Goal: Task Accomplishment & Management: Use online tool/utility

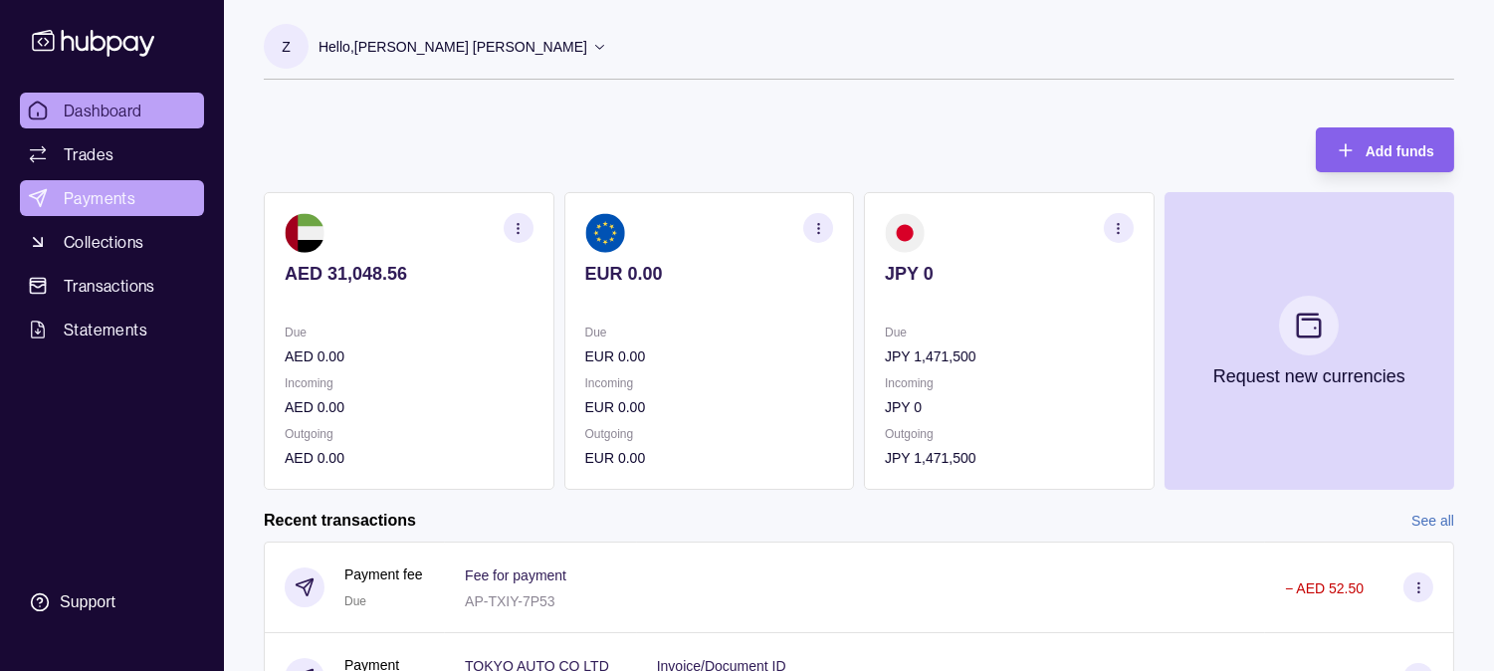
click at [129, 191] on span "Payments" at bounding box center [100, 198] width 72 height 24
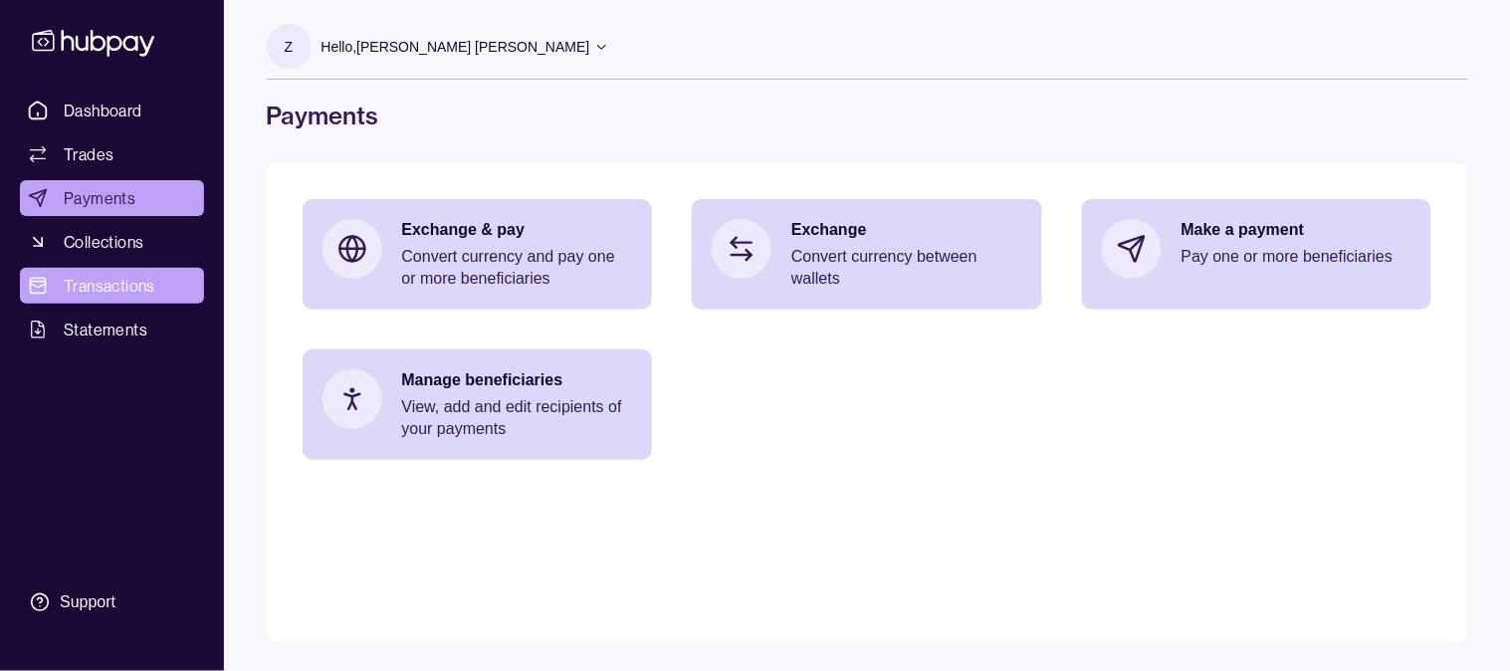
click at [126, 276] on span "Transactions" at bounding box center [110, 286] width 92 height 24
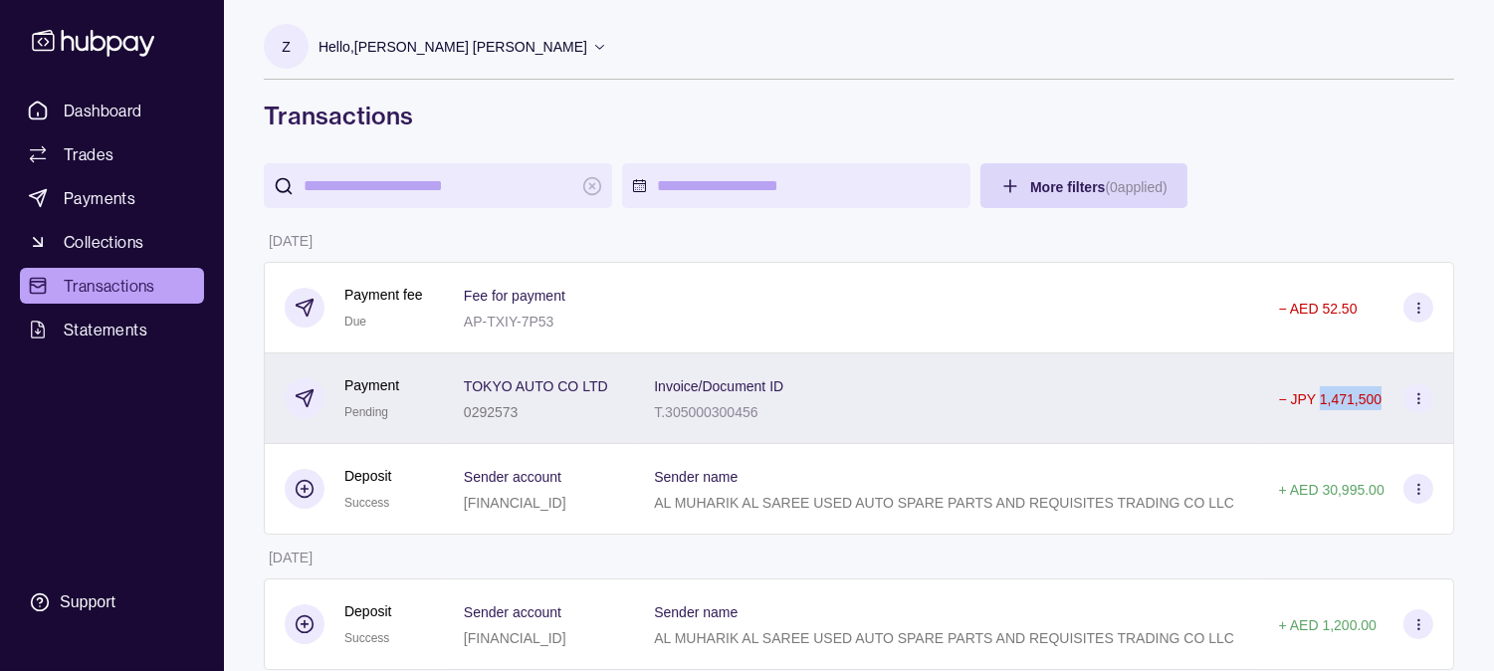
drag, startPoint x: 1408, startPoint y: 412, endPoint x: 1340, endPoint y: 430, distance: 71.0
click at [1340, 413] on div "− JPY 1,471,500" at bounding box center [1356, 398] width 155 height 30
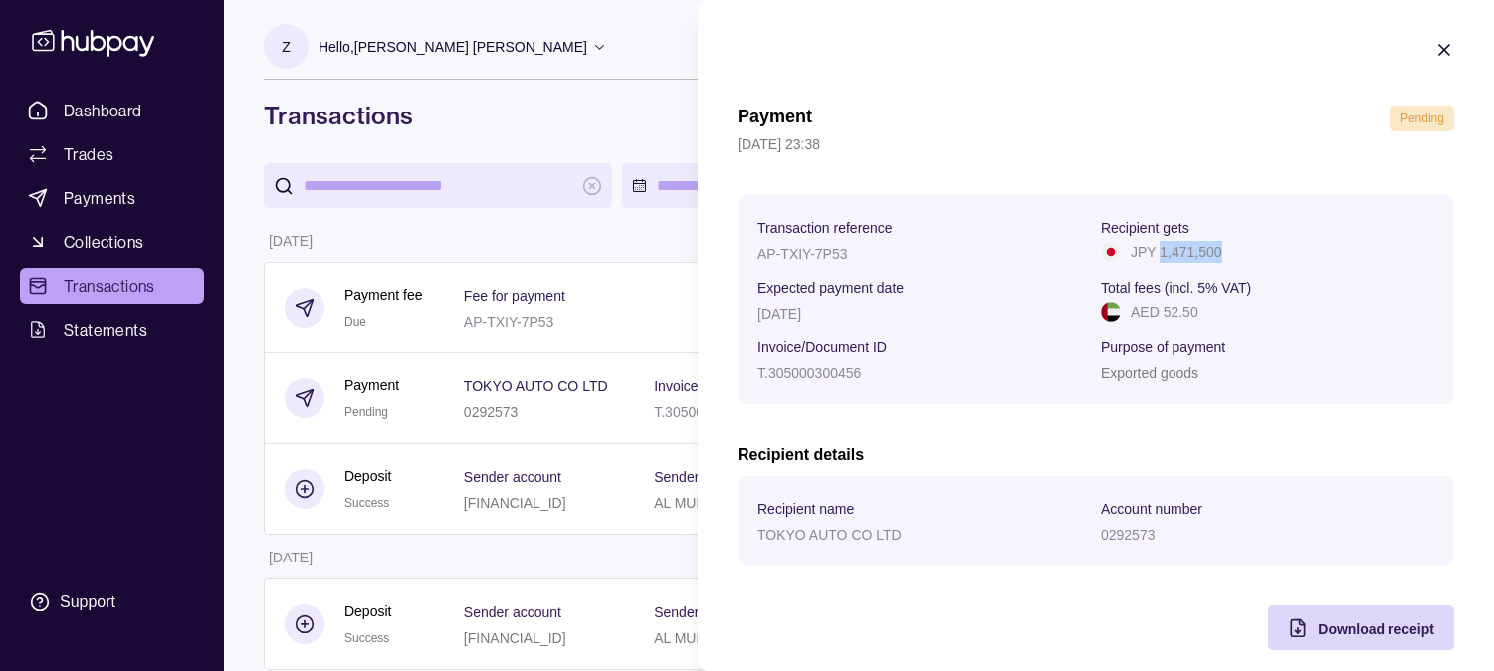
drag, startPoint x: 1222, startPoint y: 256, endPoint x: 1155, endPoint y: 266, distance: 68.4
click at [1155, 266] on section "Transaction reference AP-TXIY-7P53 Recipient gets JPY 1,471,500 Expected paymen…" at bounding box center [1095, 299] width 677 height 169
copy p "1,471,500"
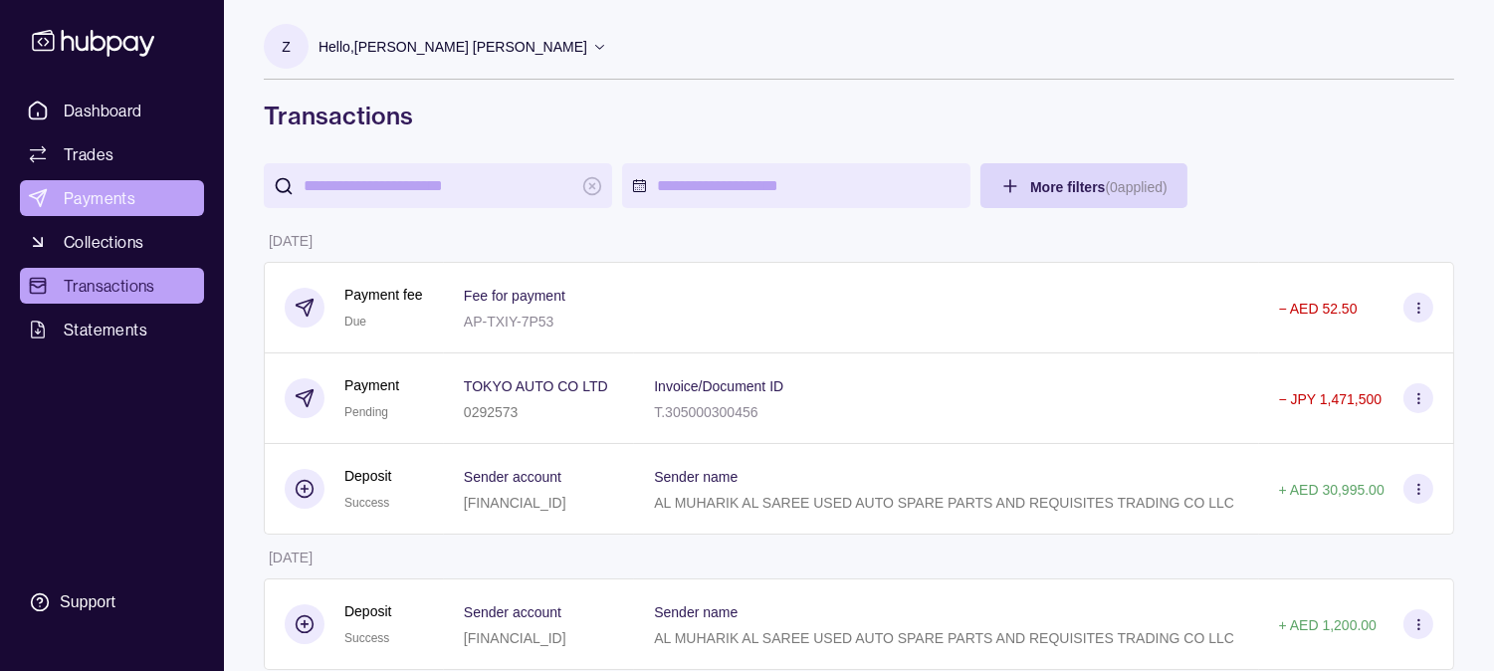
click at [125, 193] on span "Payments" at bounding box center [100, 198] width 72 height 24
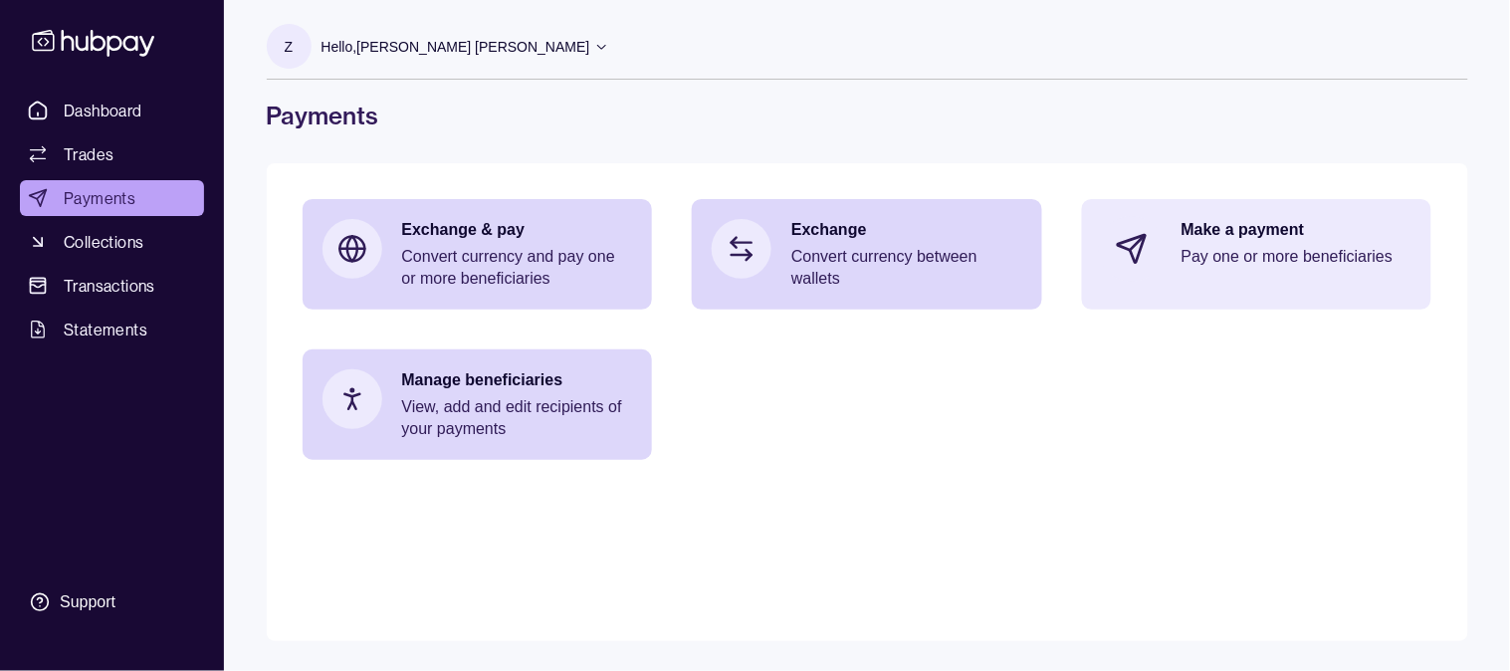
click at [1148, 247] on section at bounding box center [1132, 249] width 66 height 66
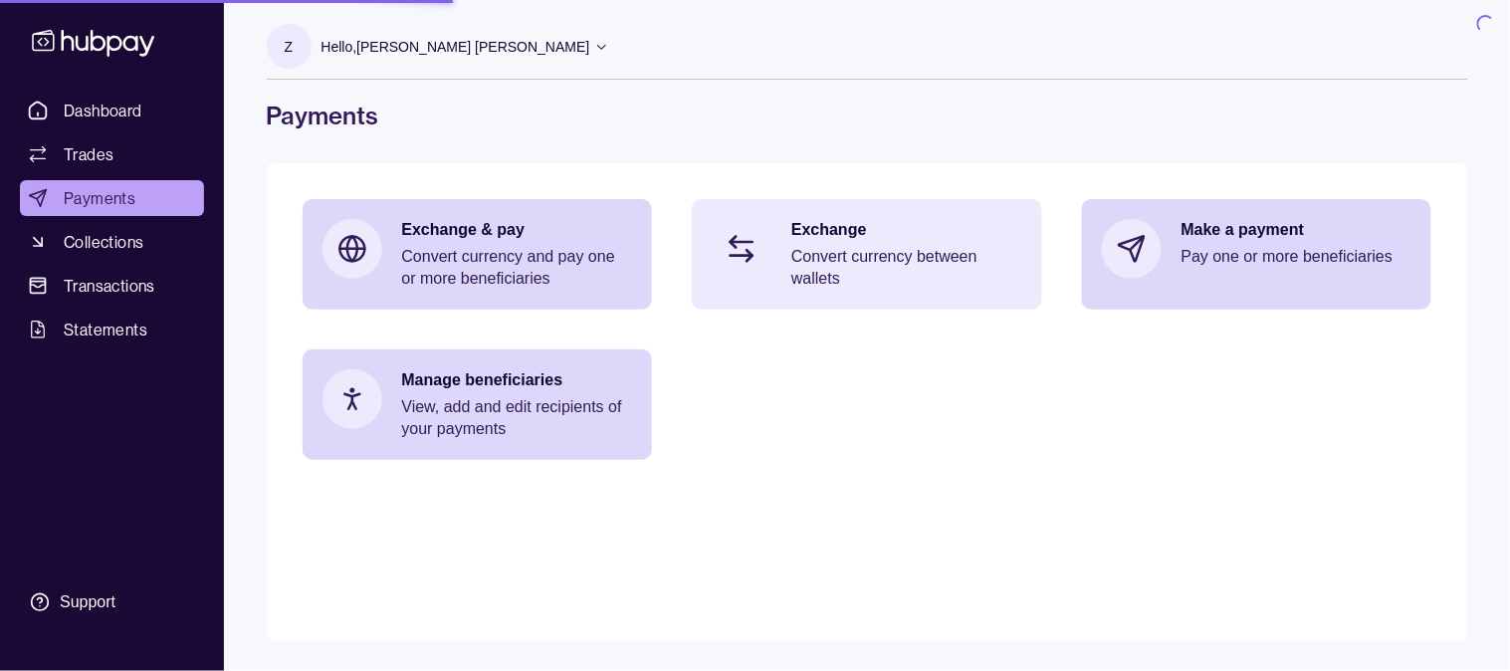
click at [899, 246] on p "Convert currency between wallets" at bounding box center [906, 268] width 231 height 44
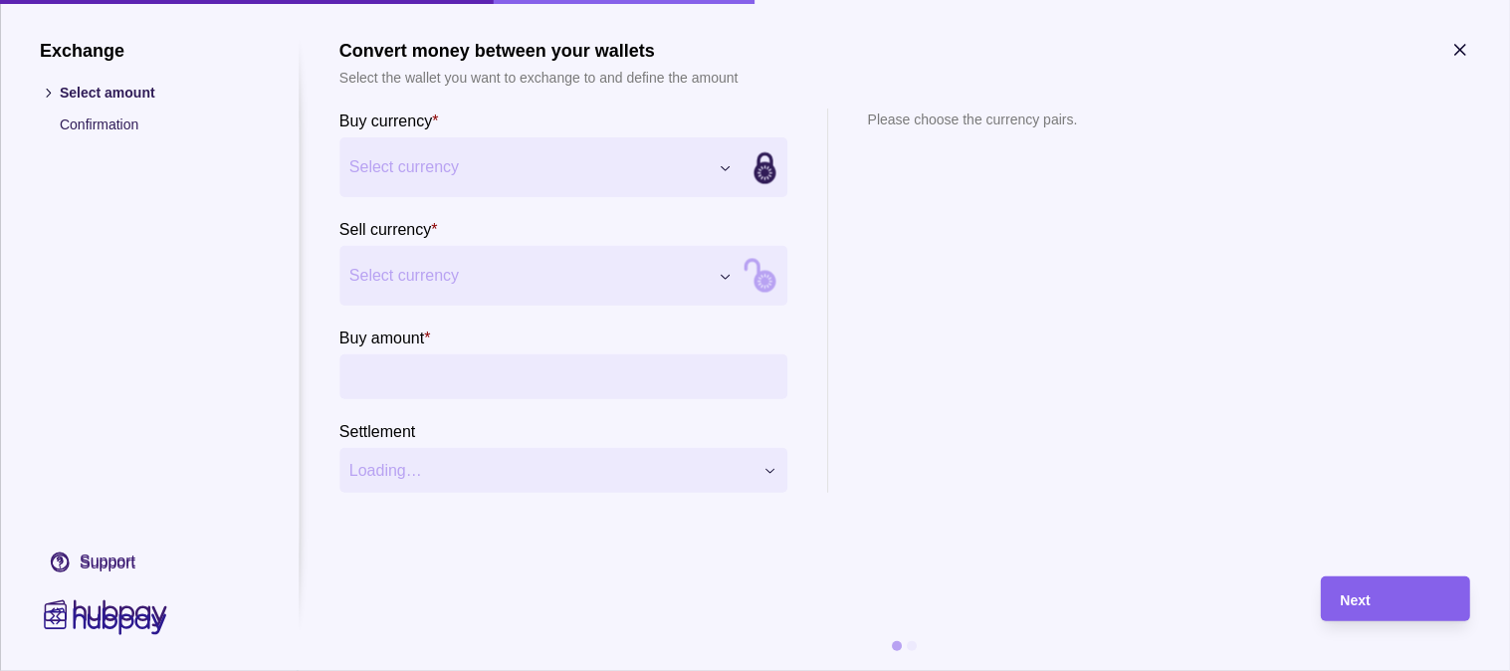
click at [488, 173] on span "Select currency" at bounding box center [528, 167] width 358 height 24
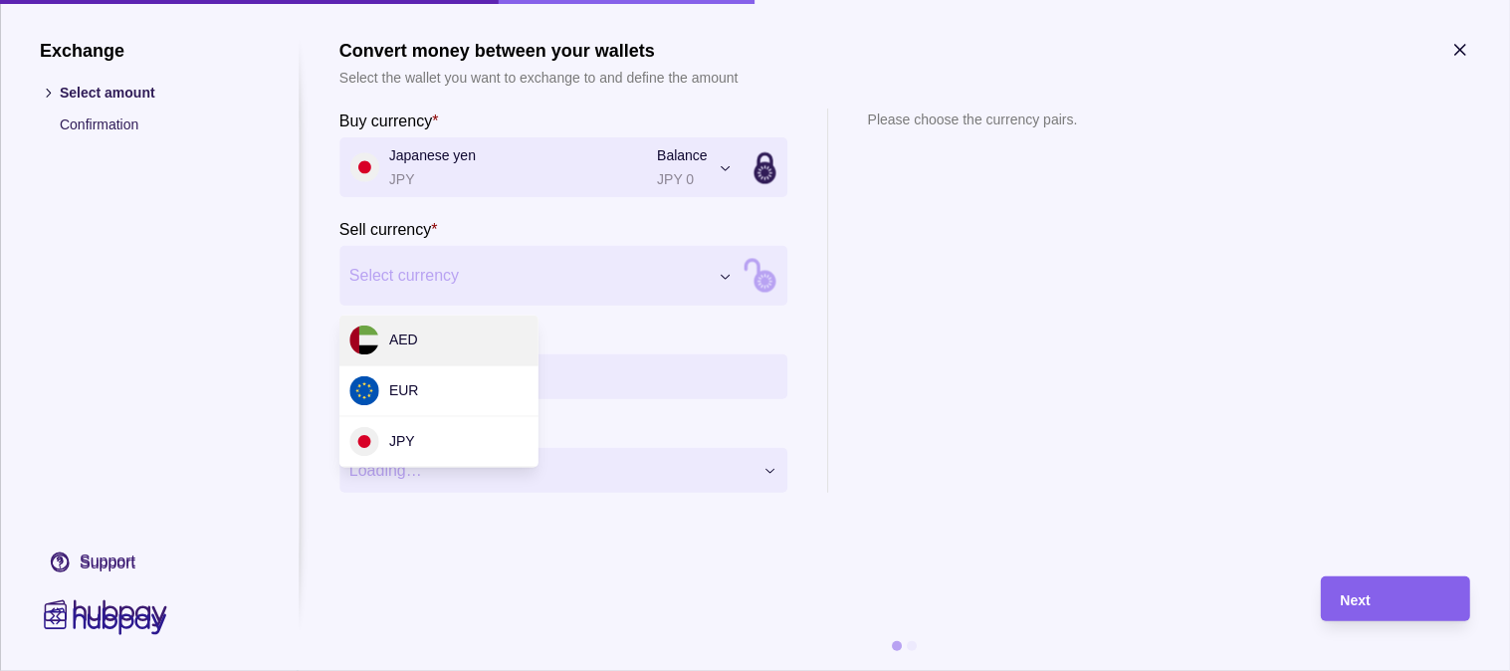
click at [495, 670] on div "Exchange Select amount Confirmation Support Convert money between your wallets …" at bounding box center [755, 671] width 1510 height 0
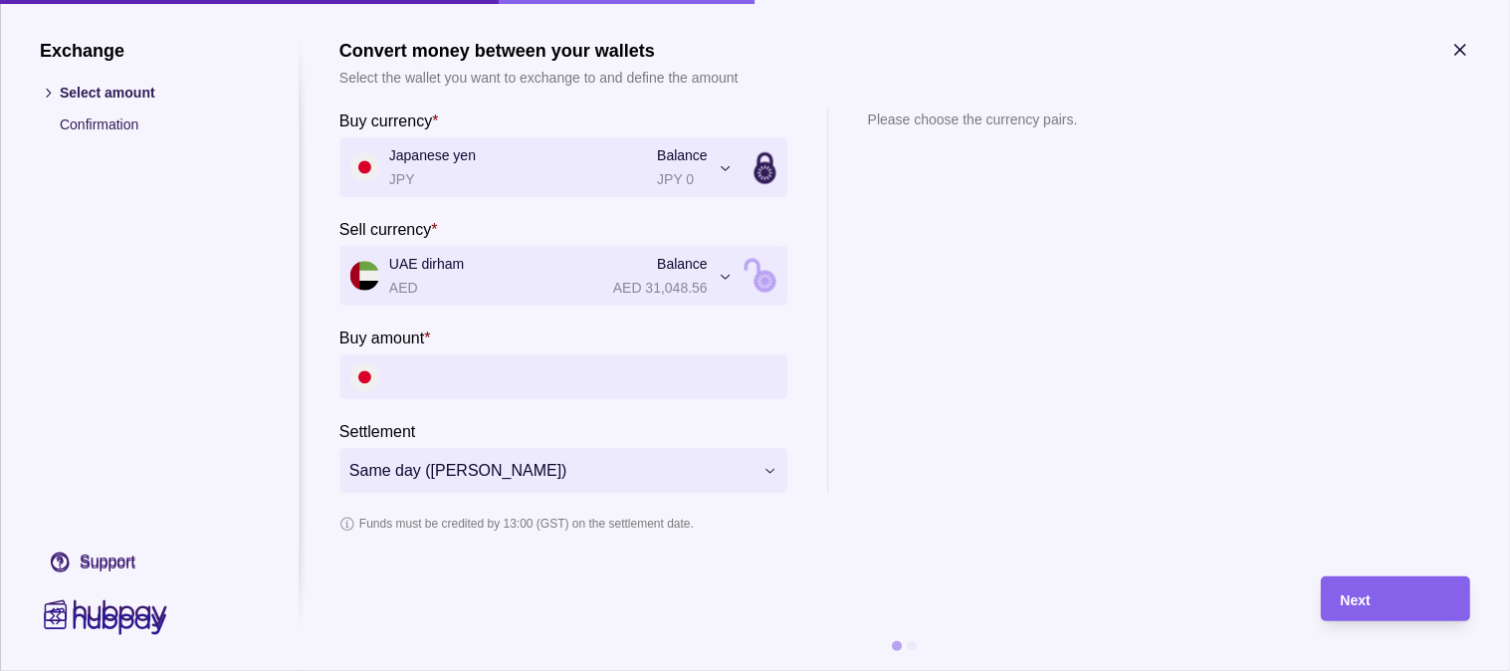
click at [547, 381] on input "Buy amount *" at bounding box center [583, 376] width 388 height 45
paste input "*********"
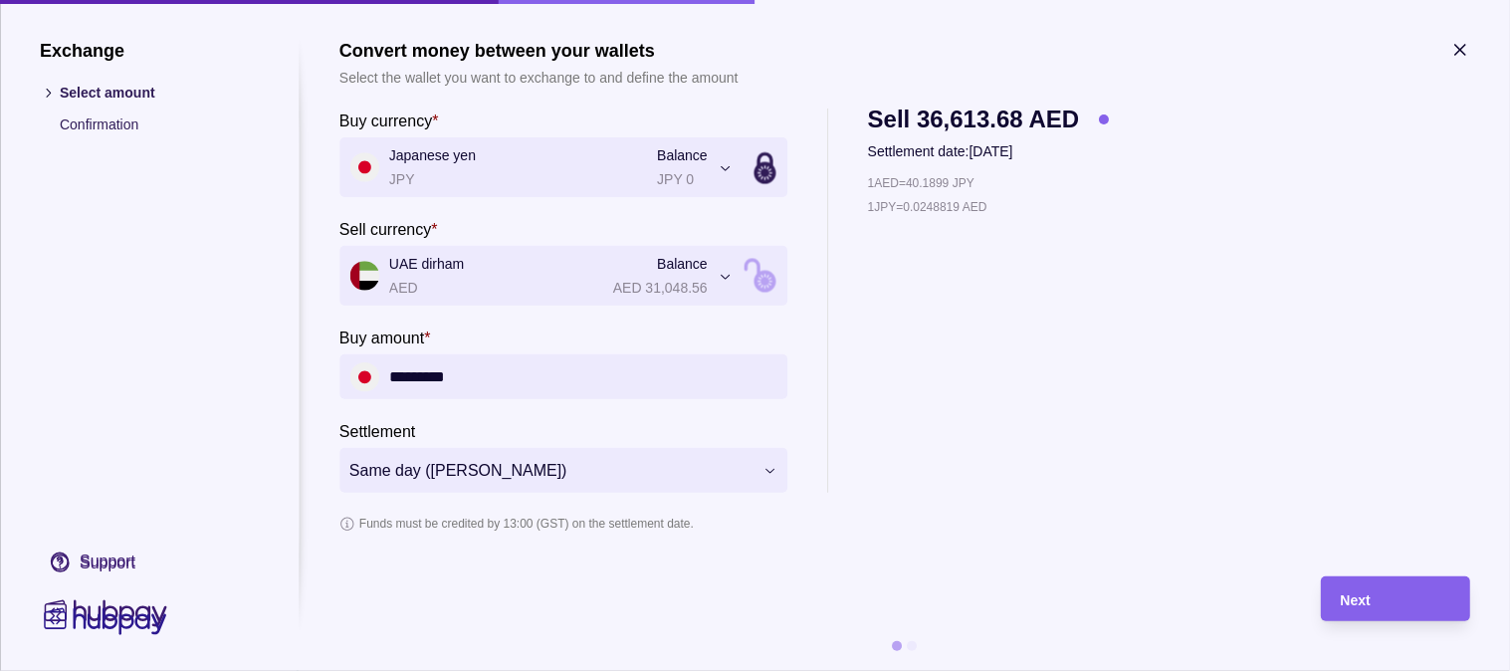
type input "*********"
click at [1346, 587] on div "Next" at bounding box center [1395, 599] width 109 height 24
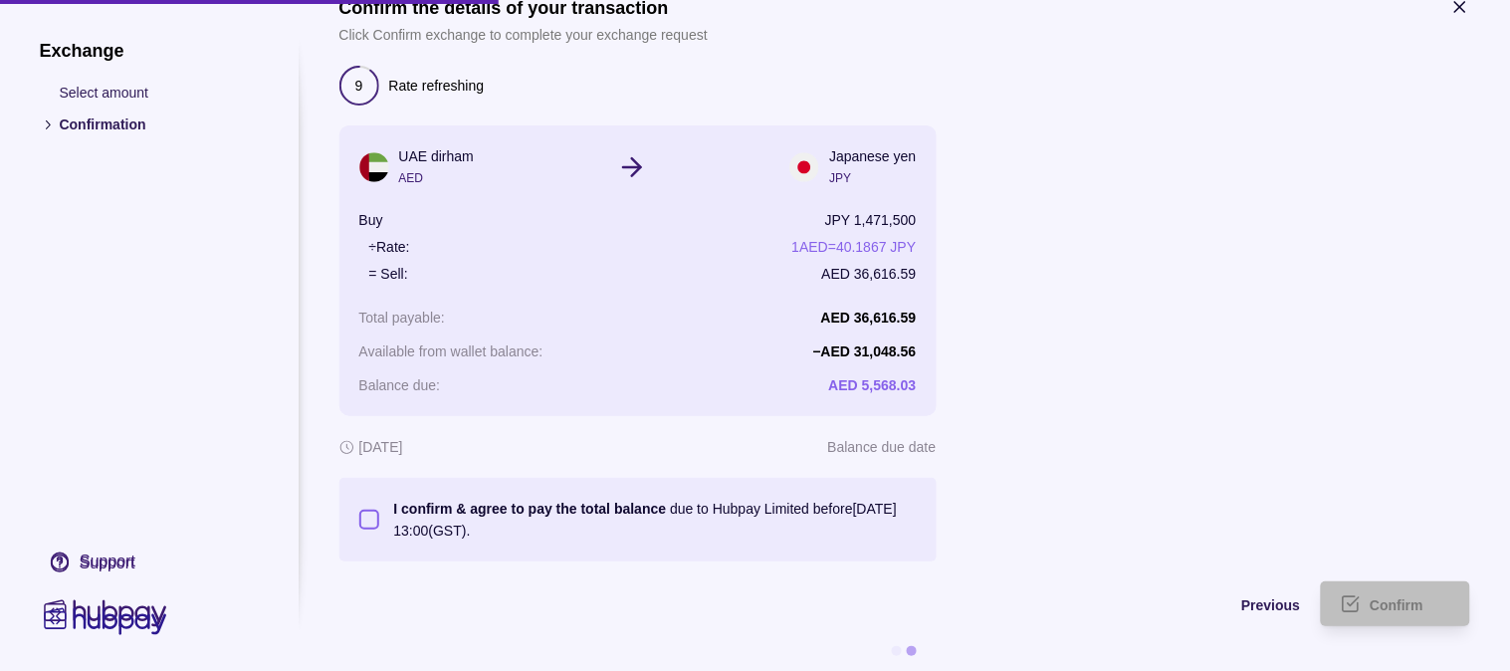
scroll to position [64, 0]
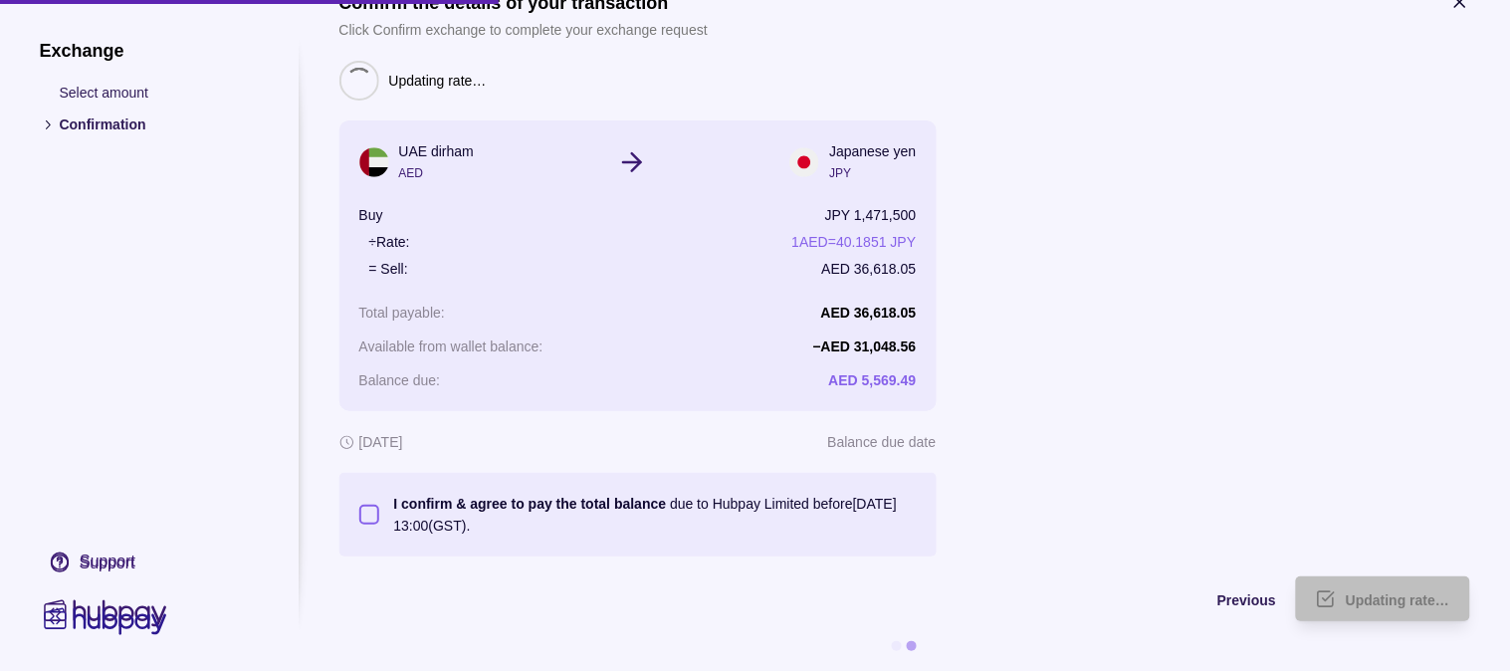
click at [366, 493] on section "I confirm & agree to pay the total balance due to Hubpay Limited before [DATE] …" at bounding box center [637, 515] width 557 height 44
click at [369, 505] on button "I confirm & agree to pay the total balance due to Hubpay Limited before [DATE] …" at bounding box center [369, 515] width 20 height 20
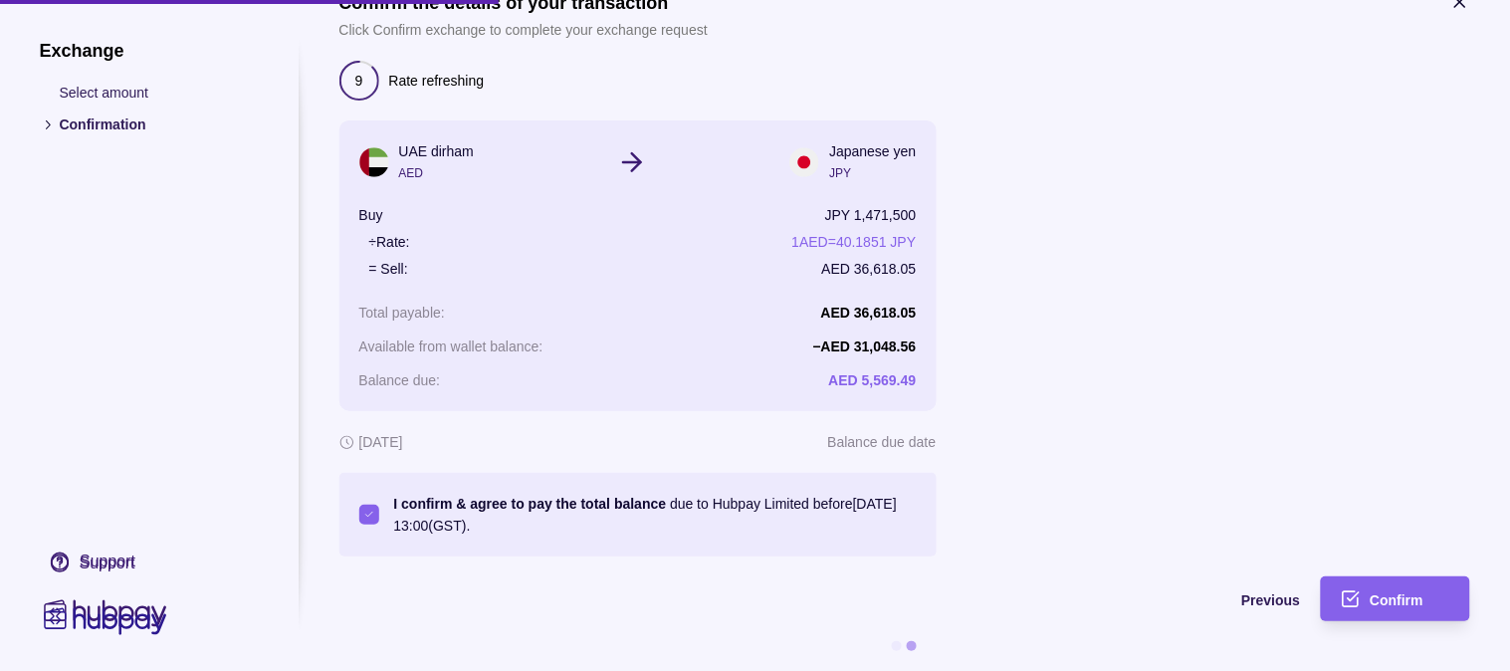
click at [1388, 543] on section "Confirm the details of your transaction Click Confirm exchange to complete your…" at bounding box center [904, 331] width 1131 height 679
click at [1388, 592] on span "Confirm" at bounding box center [1398, 600] width 54 height 16
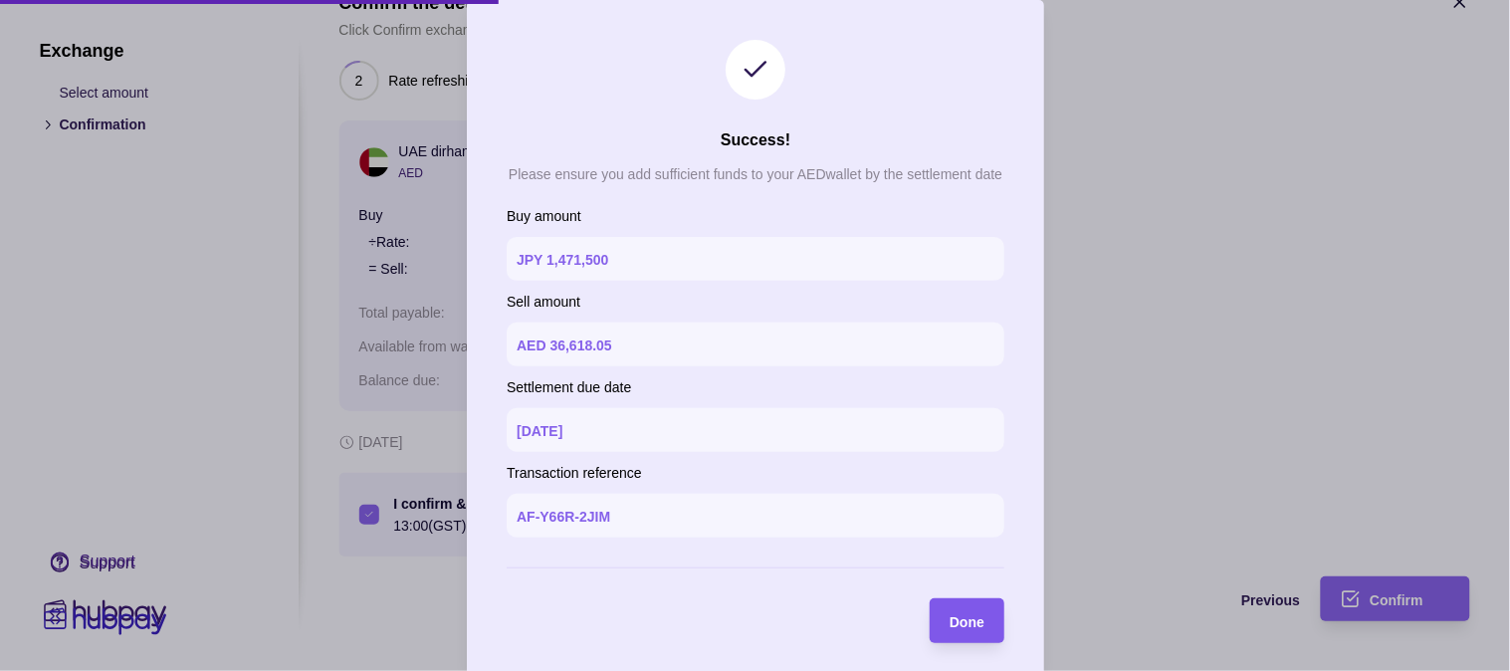
click at [965, 633] on div "Done" at bounding box center [952, 620] width 65 height 45
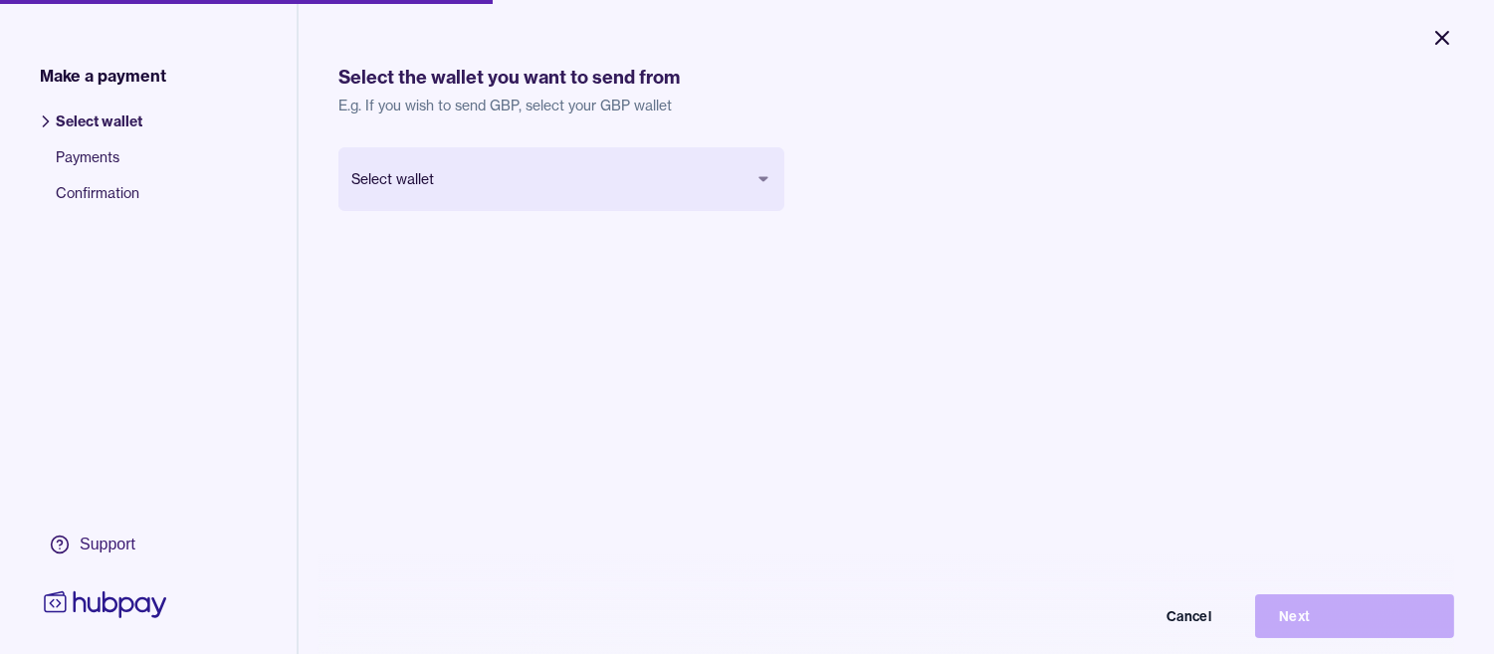
click at [1449, 33] on icon "Close" at bounding box center [1442, 38] width 24 height 24
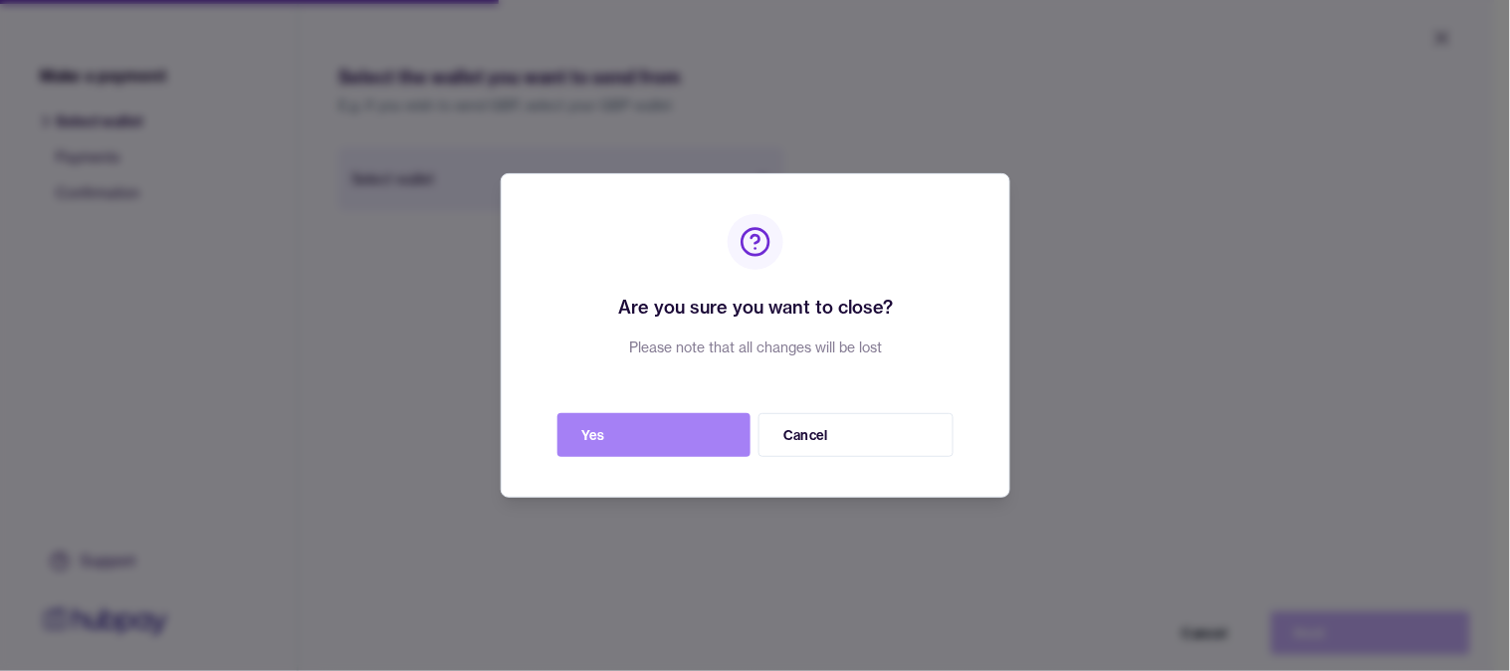
click at [707, 422] on button "Yes" at bounding box center [653, 435] width 193 height 44
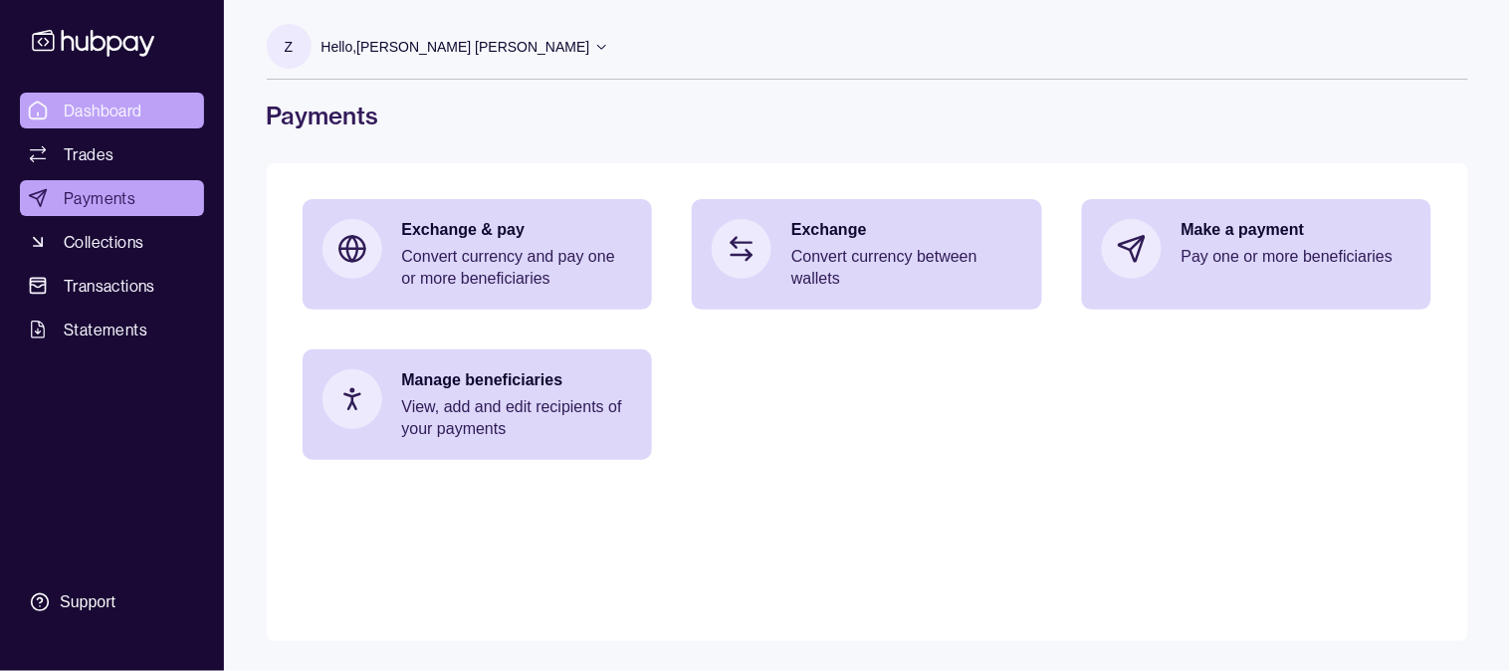
click at [88, 97] on link "Dashboard" at bounding box center [112, 111] width 184 height 36
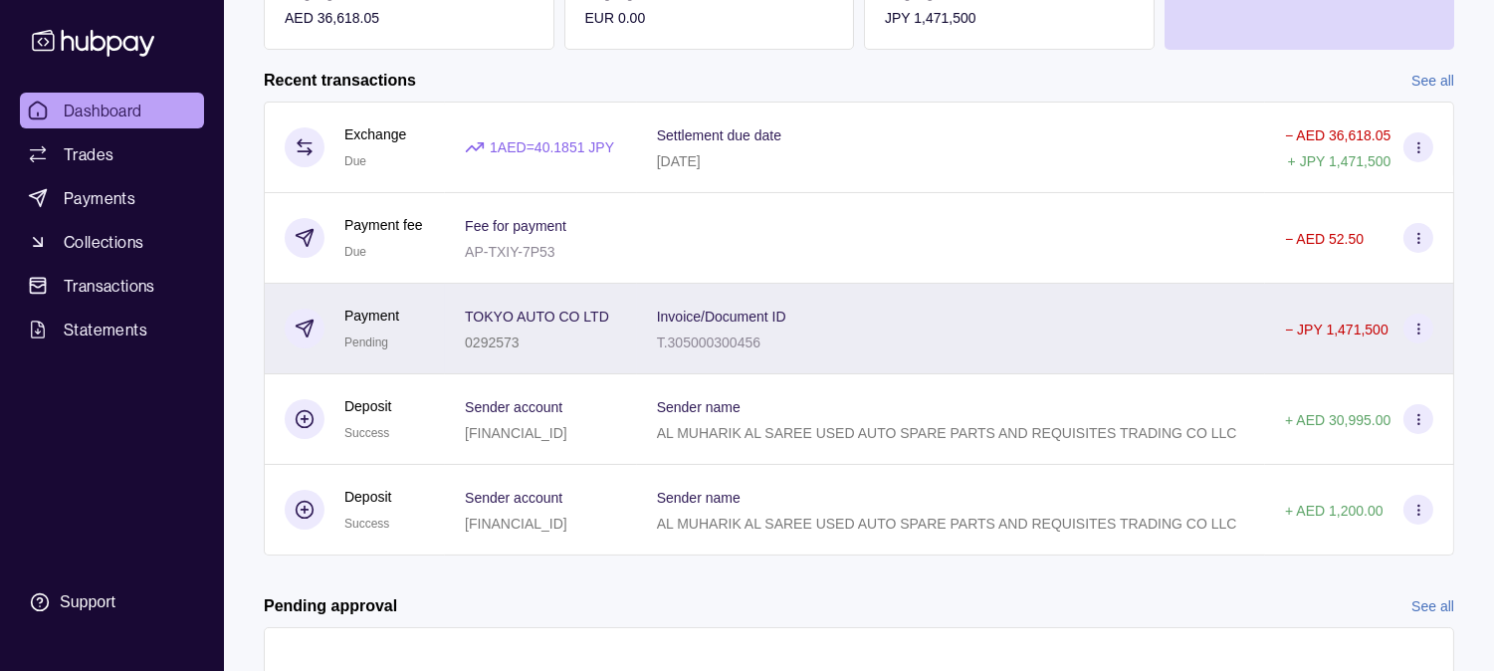
scroll to position [442, 0]
click at [814, 351] on div "Invoice/Document ID T.305000300456" at bounding box center [951, 327] width 588 height 50
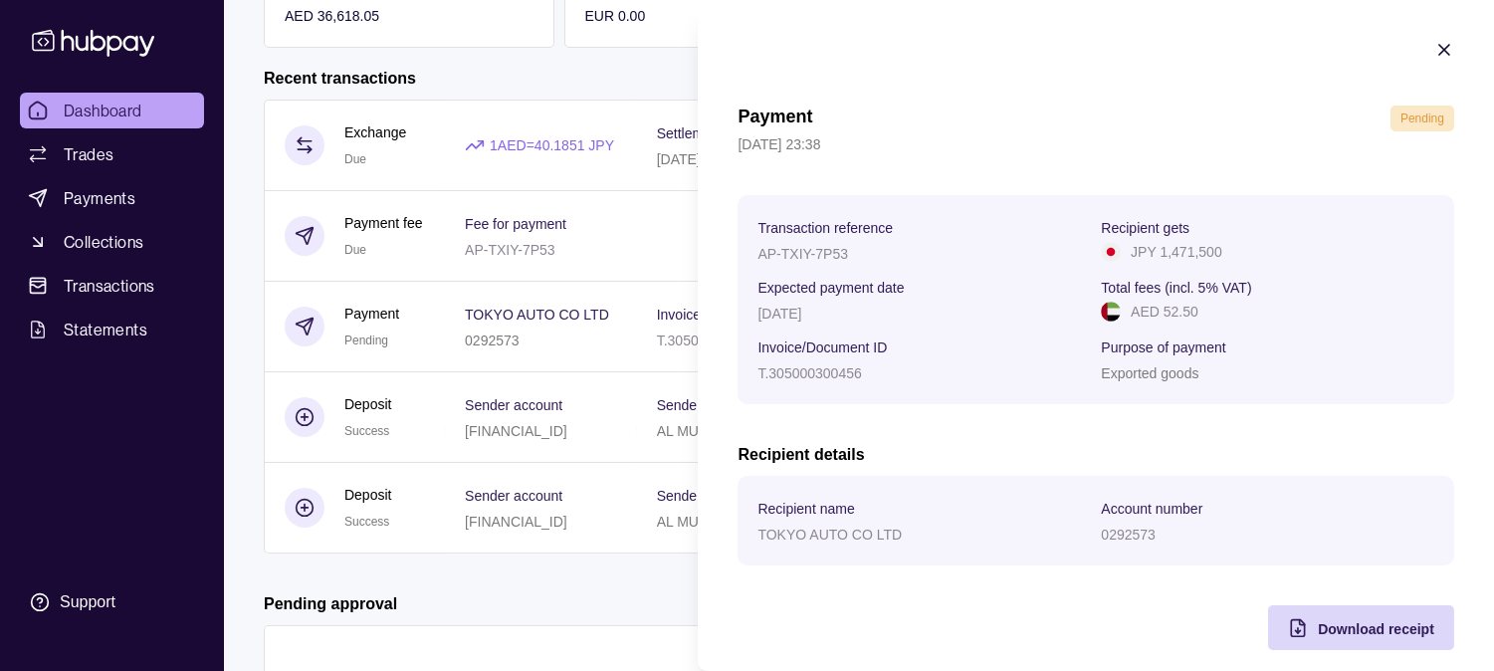
click at [1439, 53] on icon "button" at bounding box center [1444, 50] width 10 height 10
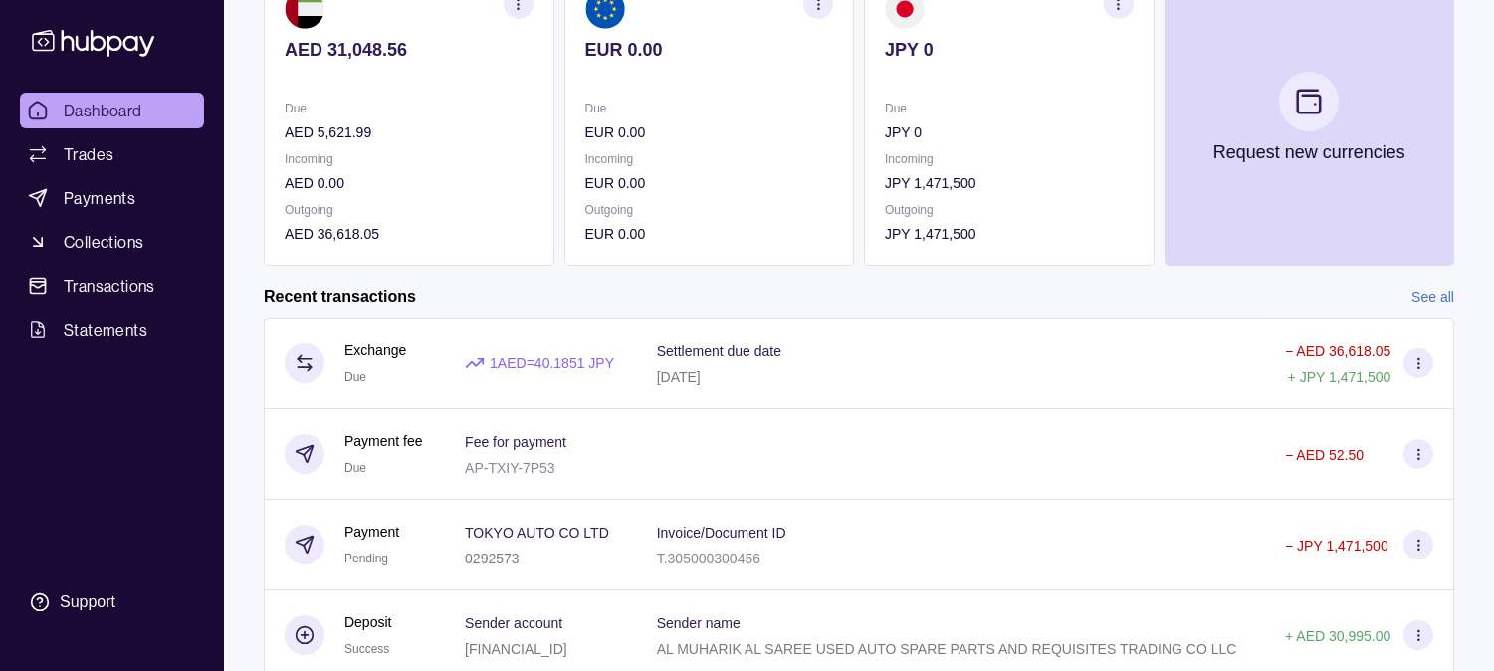
scroll to position [221, 0]
